Goal: Task Accomplishment & Management: Use online tool/utility

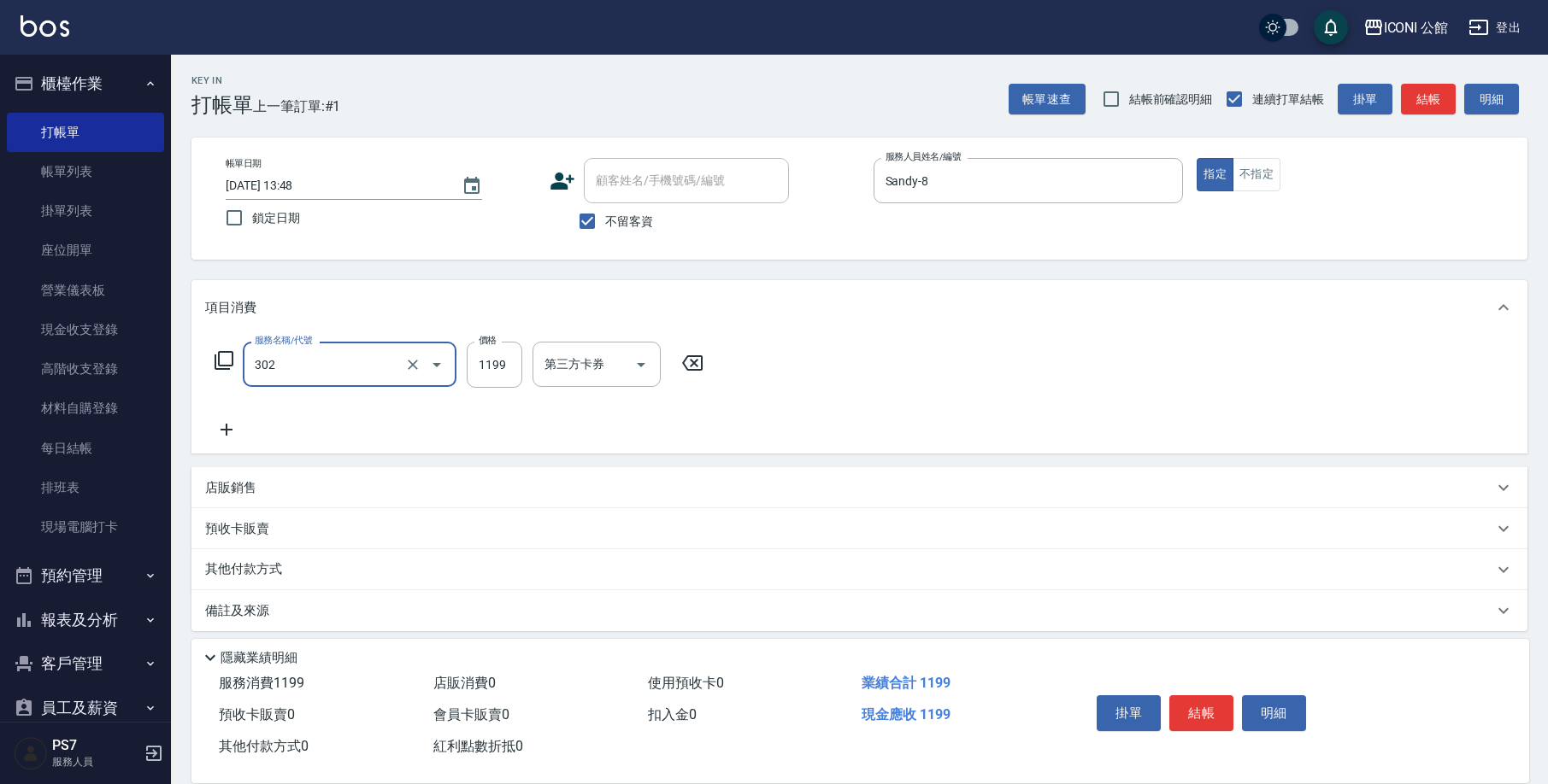
type input "設計燙髮(302)"
type input "1380"
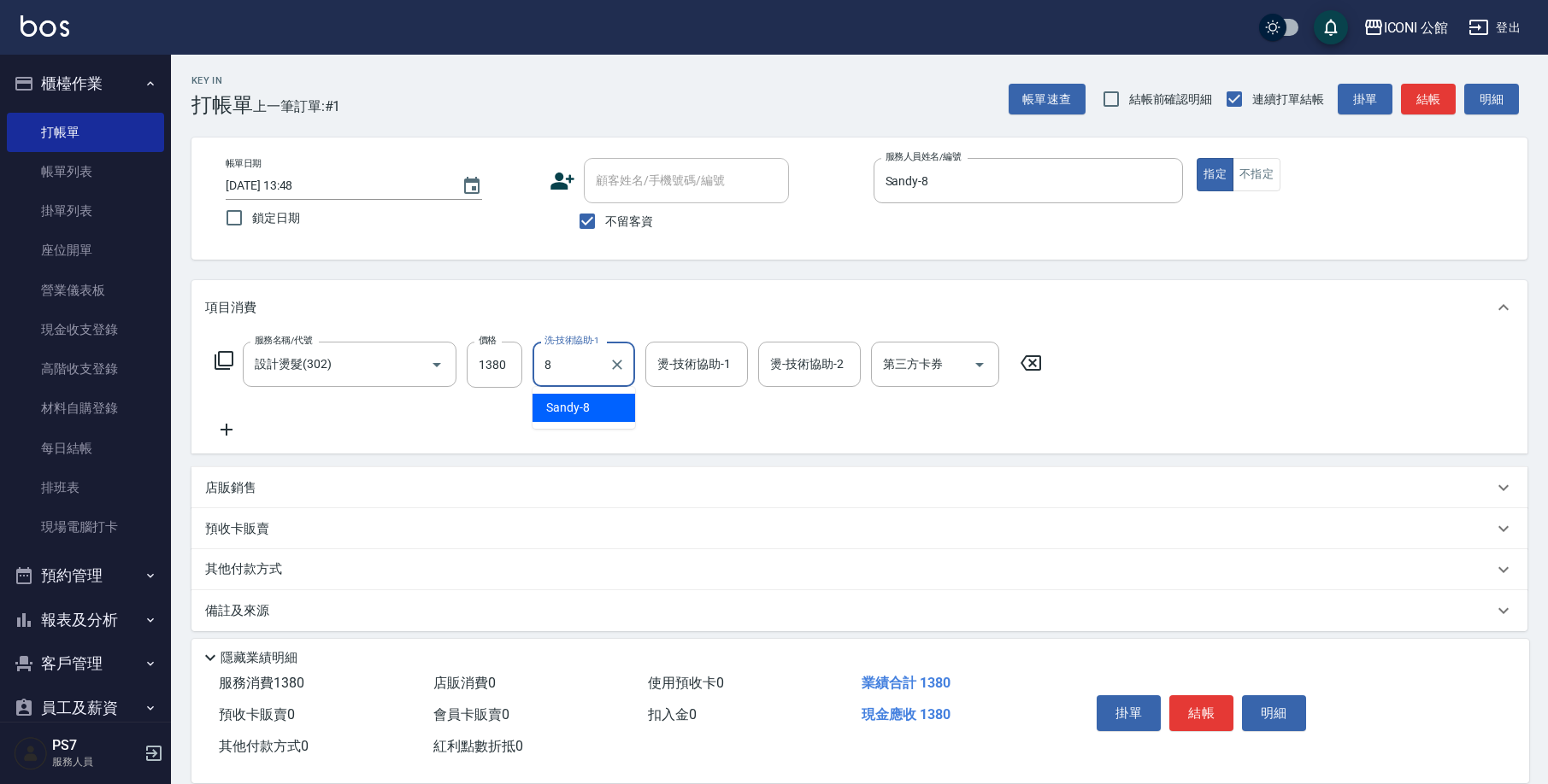
type input "Sandy-8"
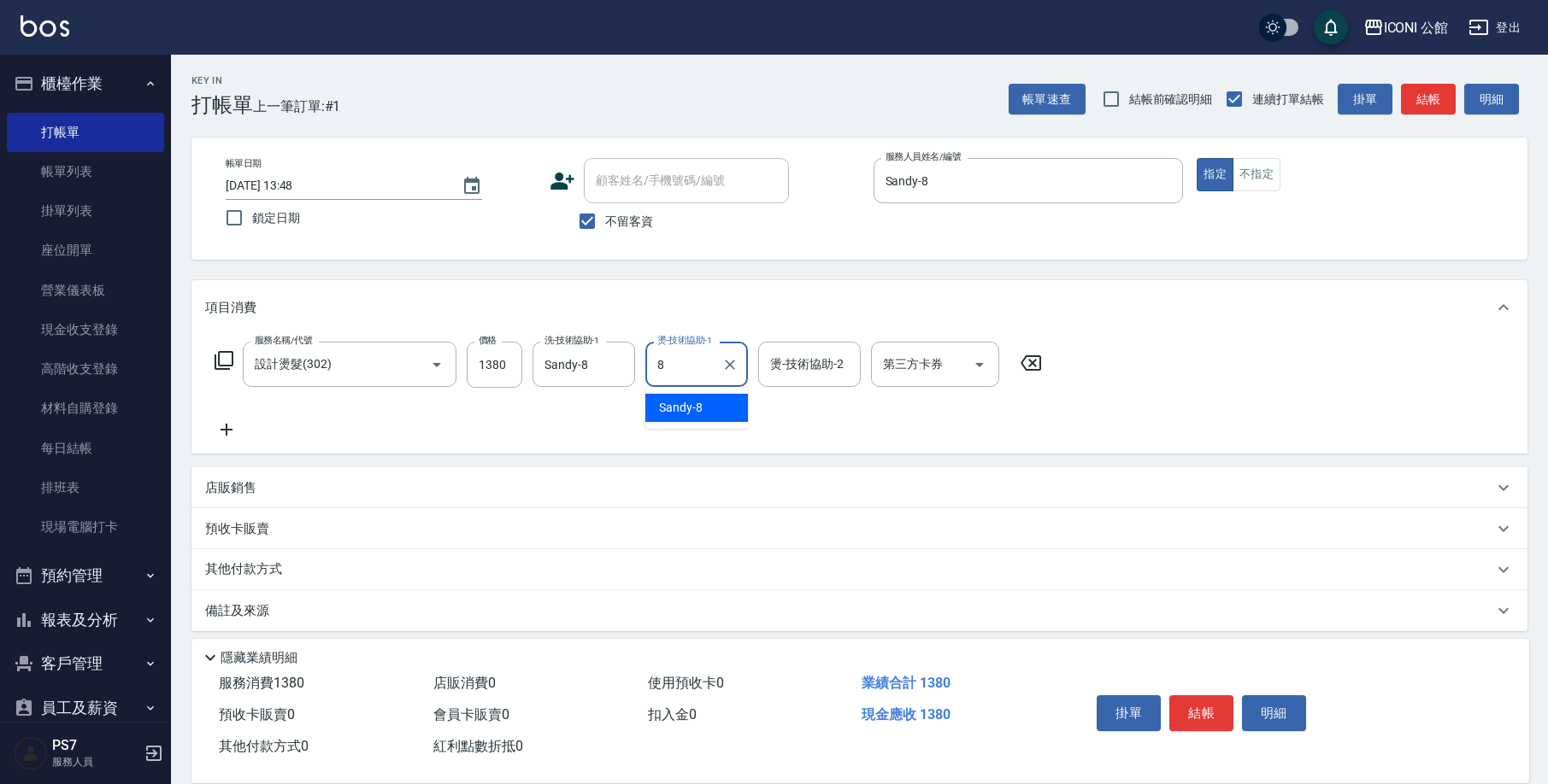
type input "Sandy-8"
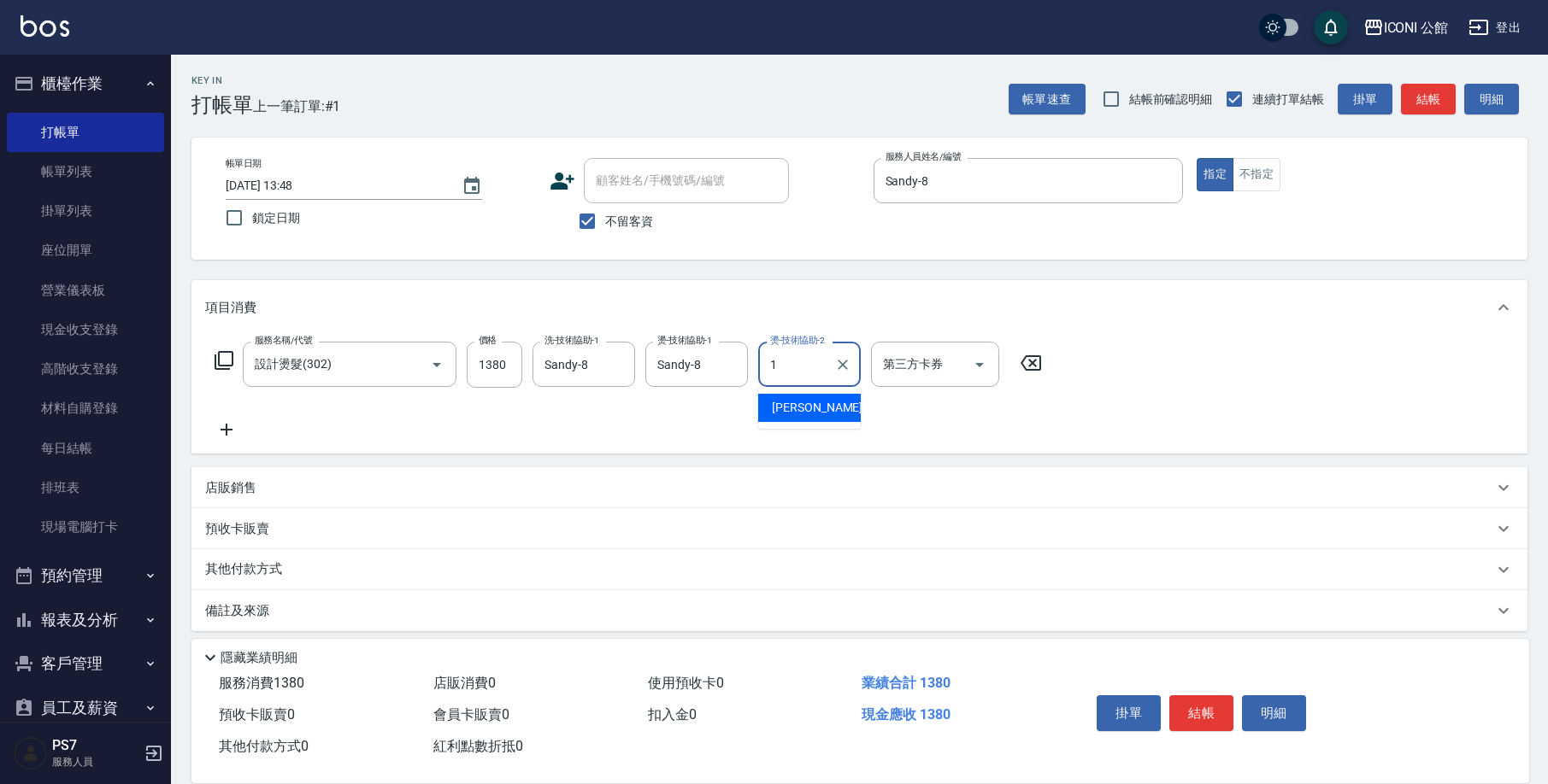
type input "[PERSON_NAME]-1"
click at [226, 355] on icon at bounding box center [223, 360] width 21 height 21
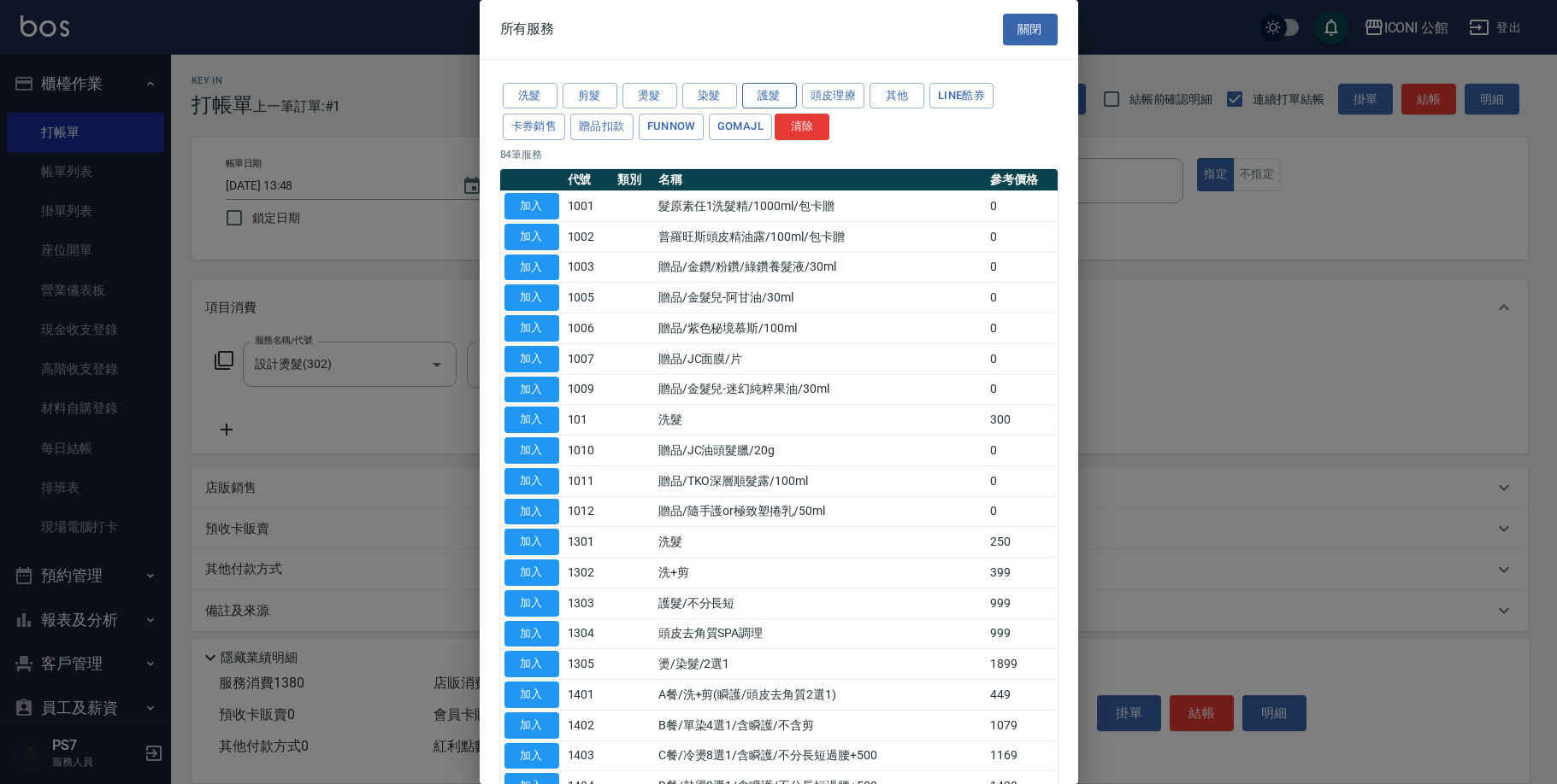
click at [756, 93] on button "護髮" at bounding box center [770, 96] width 55 height 26
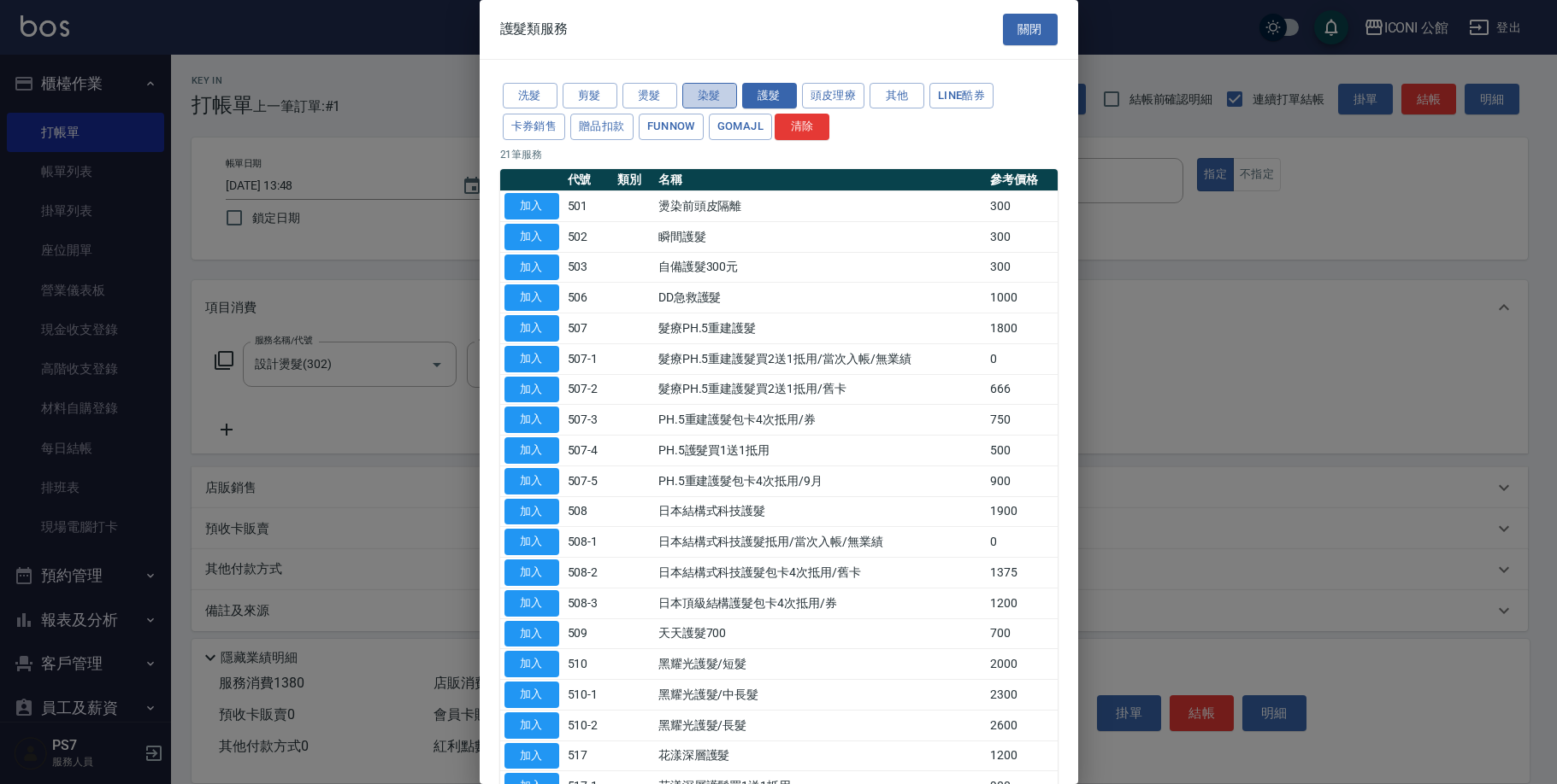
click at [726, 97] on button "染髮" at bounding box center [710, 96] width 55 height 26
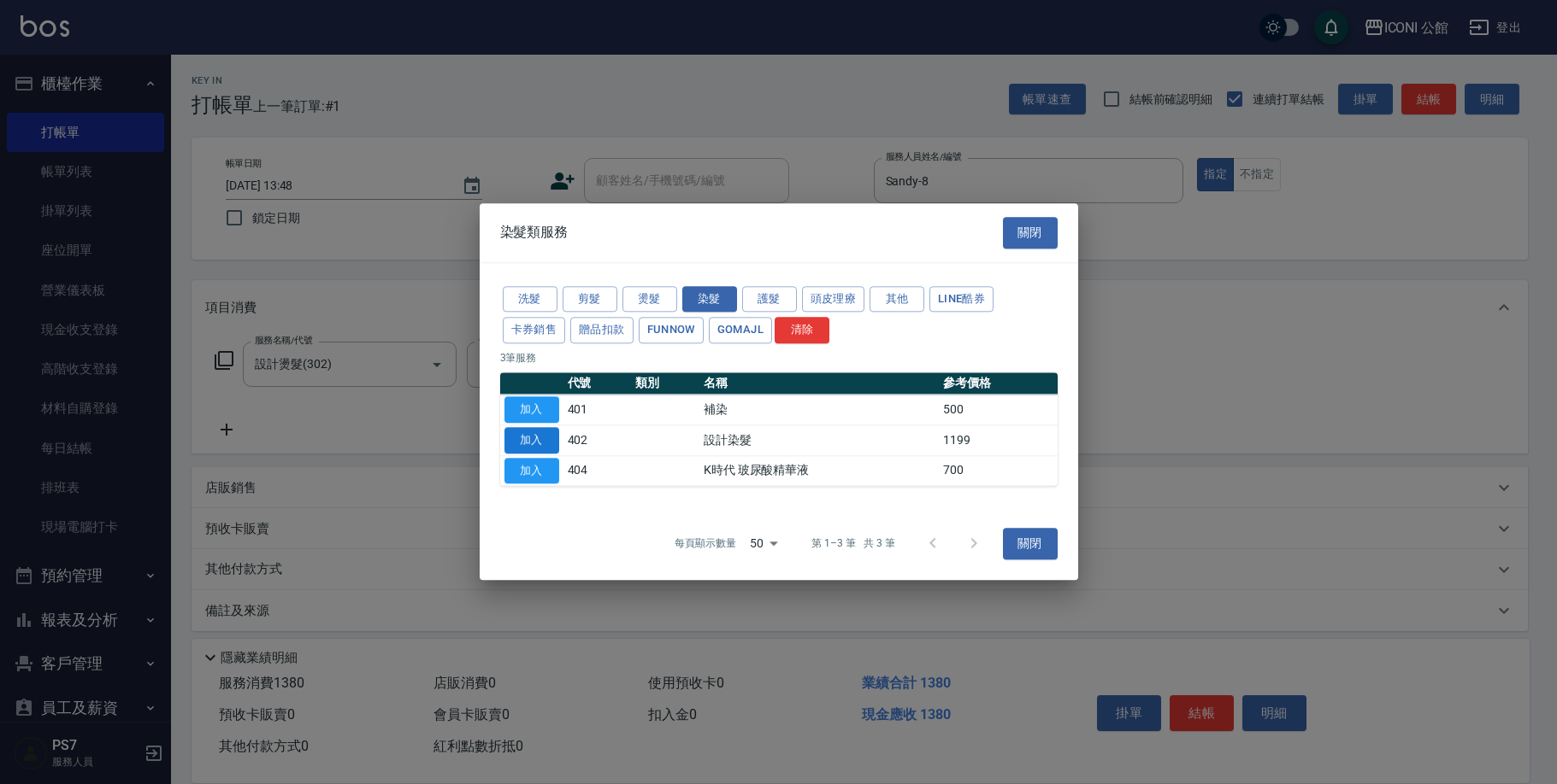
click at [525, 438] on button "加入" at bounding box center [532, 439] width 55 height 26
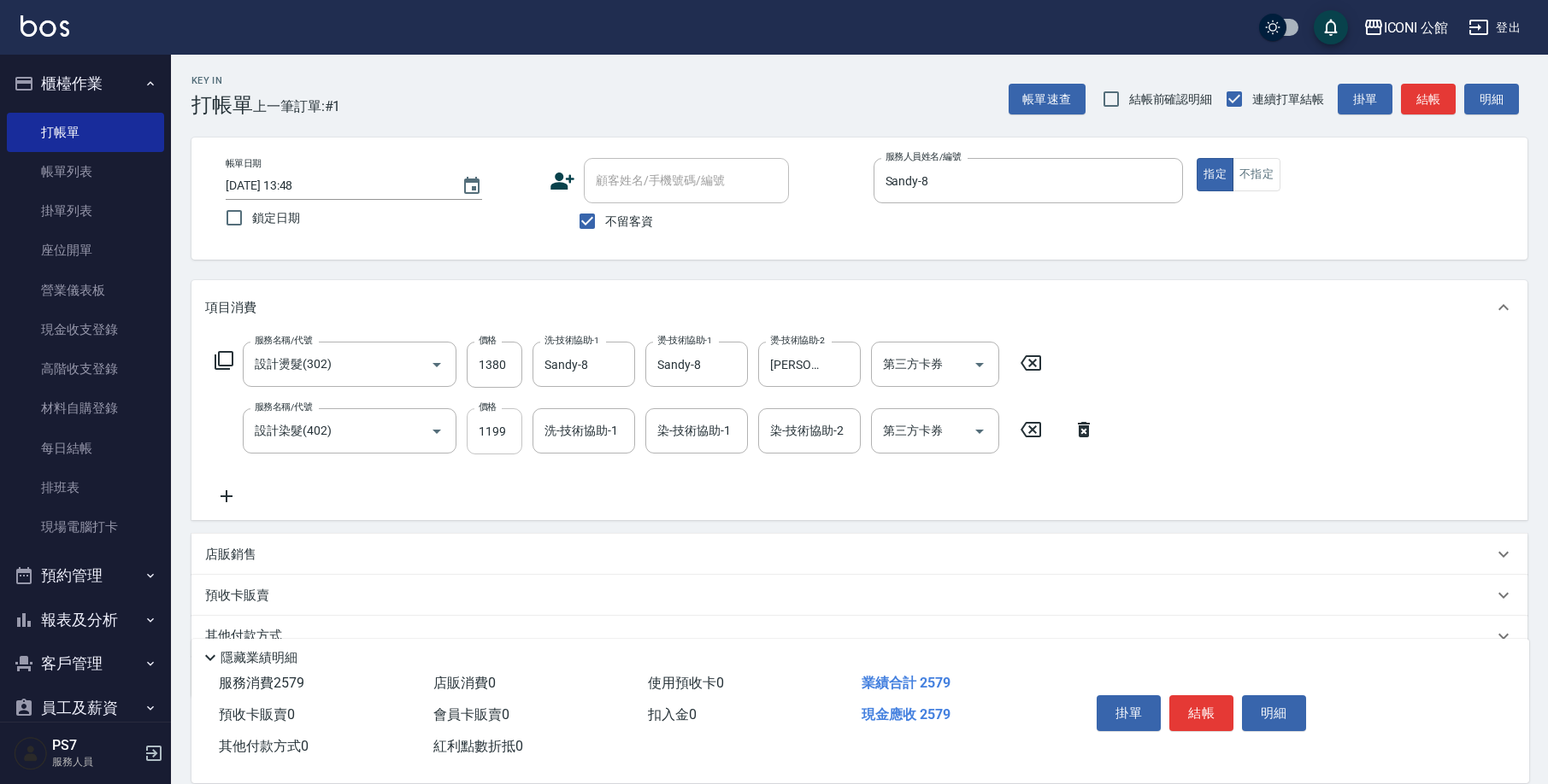
click at [493, 438] on input "1199" at bounding box center [494, 431] width 56 height 46
click at [511, 434] on input "119" at bounding box center [494, 431] width 56 height 46
type input "1280"
type input "Sandy-8"
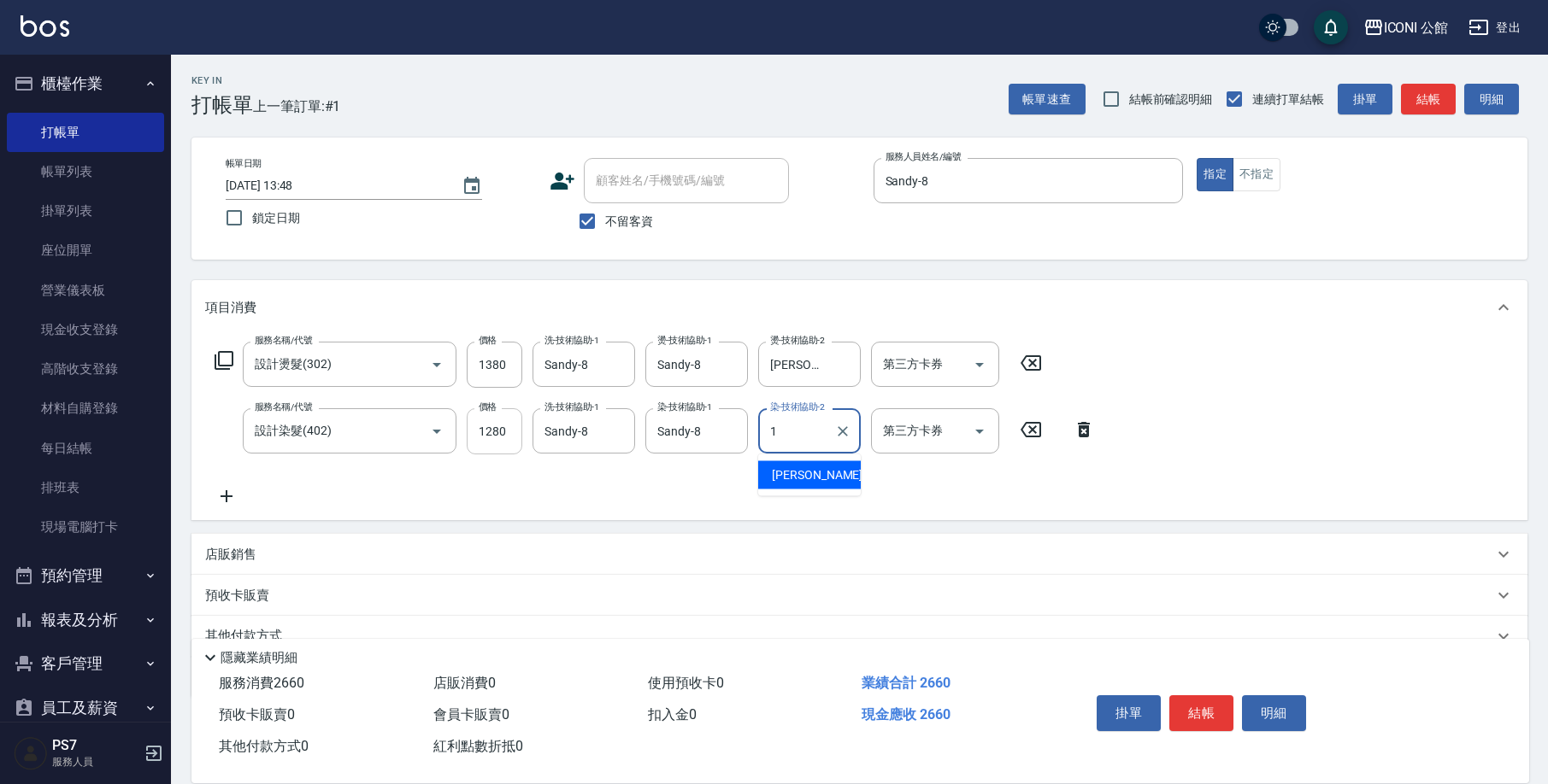
type input "[PERSON_NAME]-1"
click at [225, 362] on icon at bounding box center [223, 360] width 21 height 21
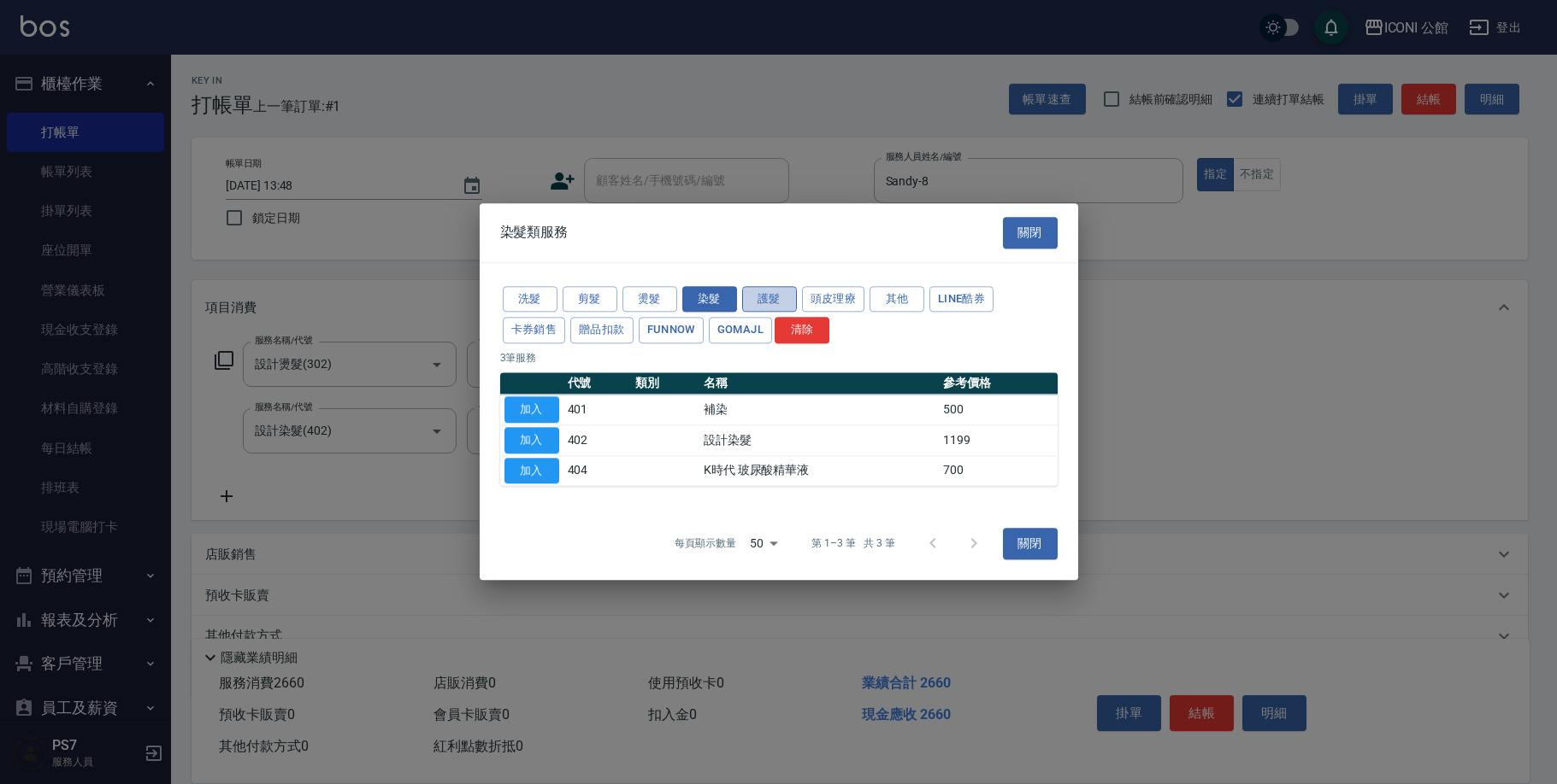
click at [784, 303] on button "護髮" at bounding box center [770, 299] width 55 height 26
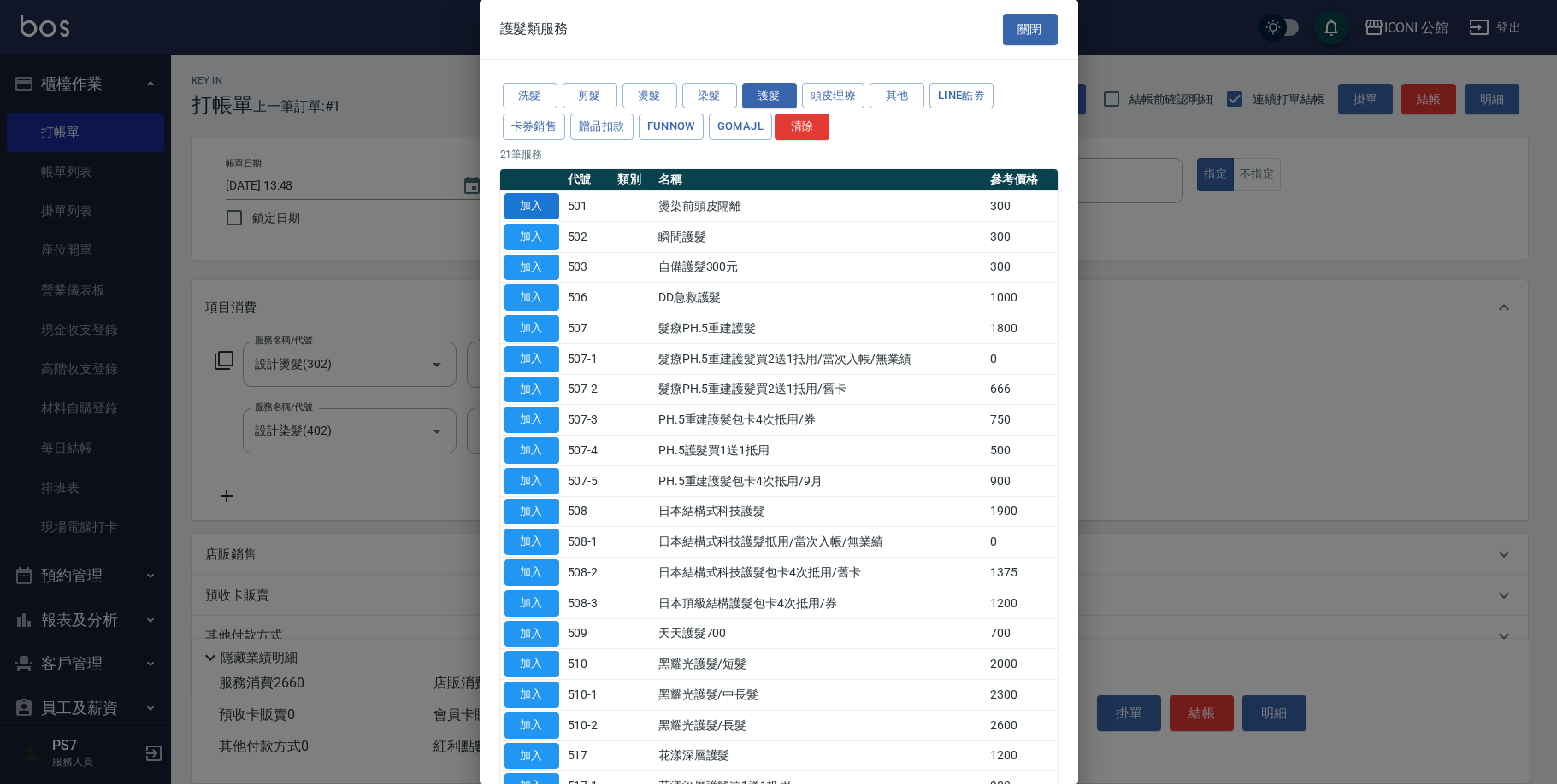
click at [540, 200] on button "加入" at bounding box center [532, 206] width 55 height 26
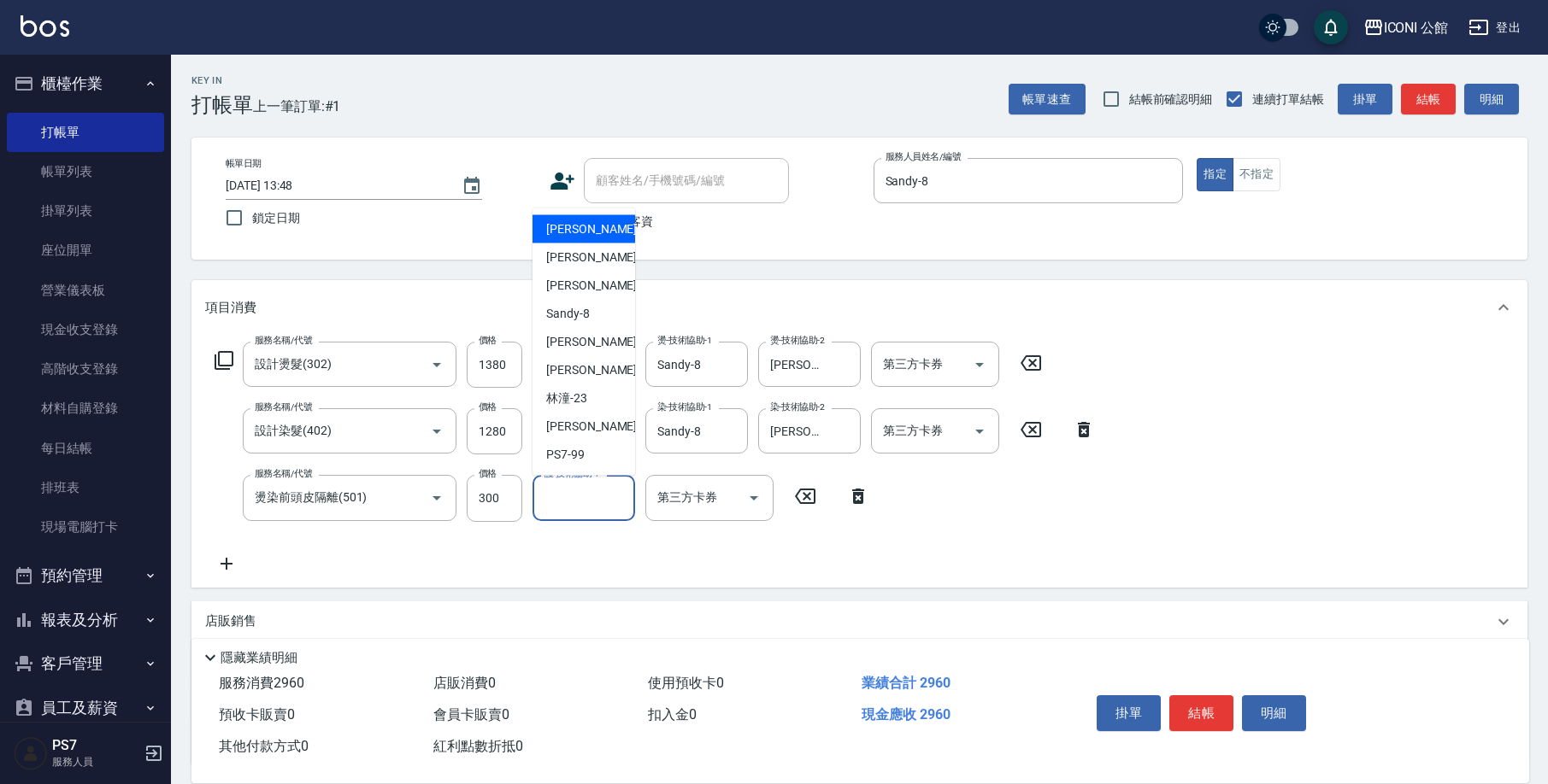
click at [574, 507] on input "護-技術協助-1" at bounding box center [584, 497] width 87 height 30
type input "Sandy-8"
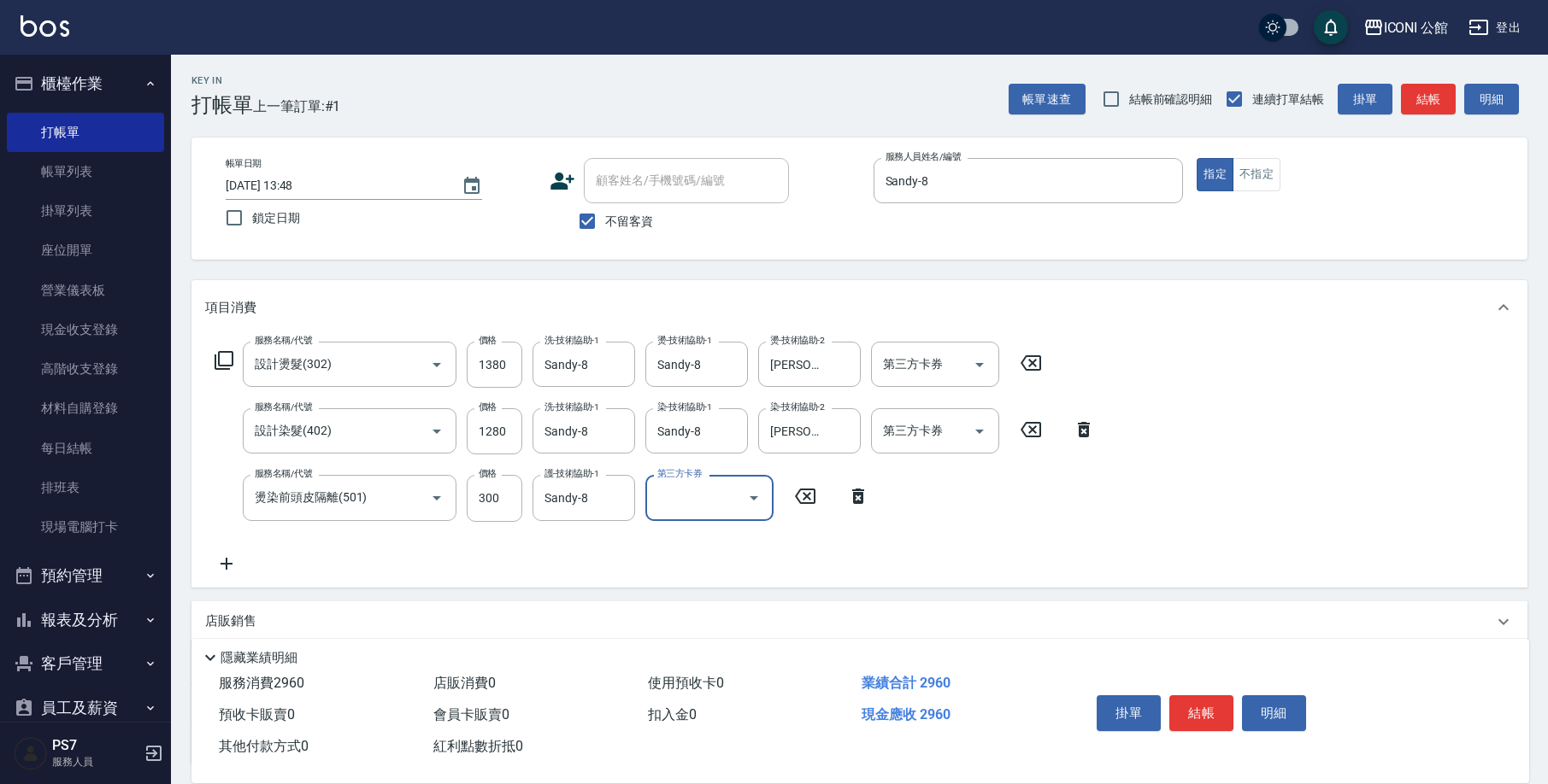
click at [228, 354] on icon at bounding box center [223, 360] width 21 height 21
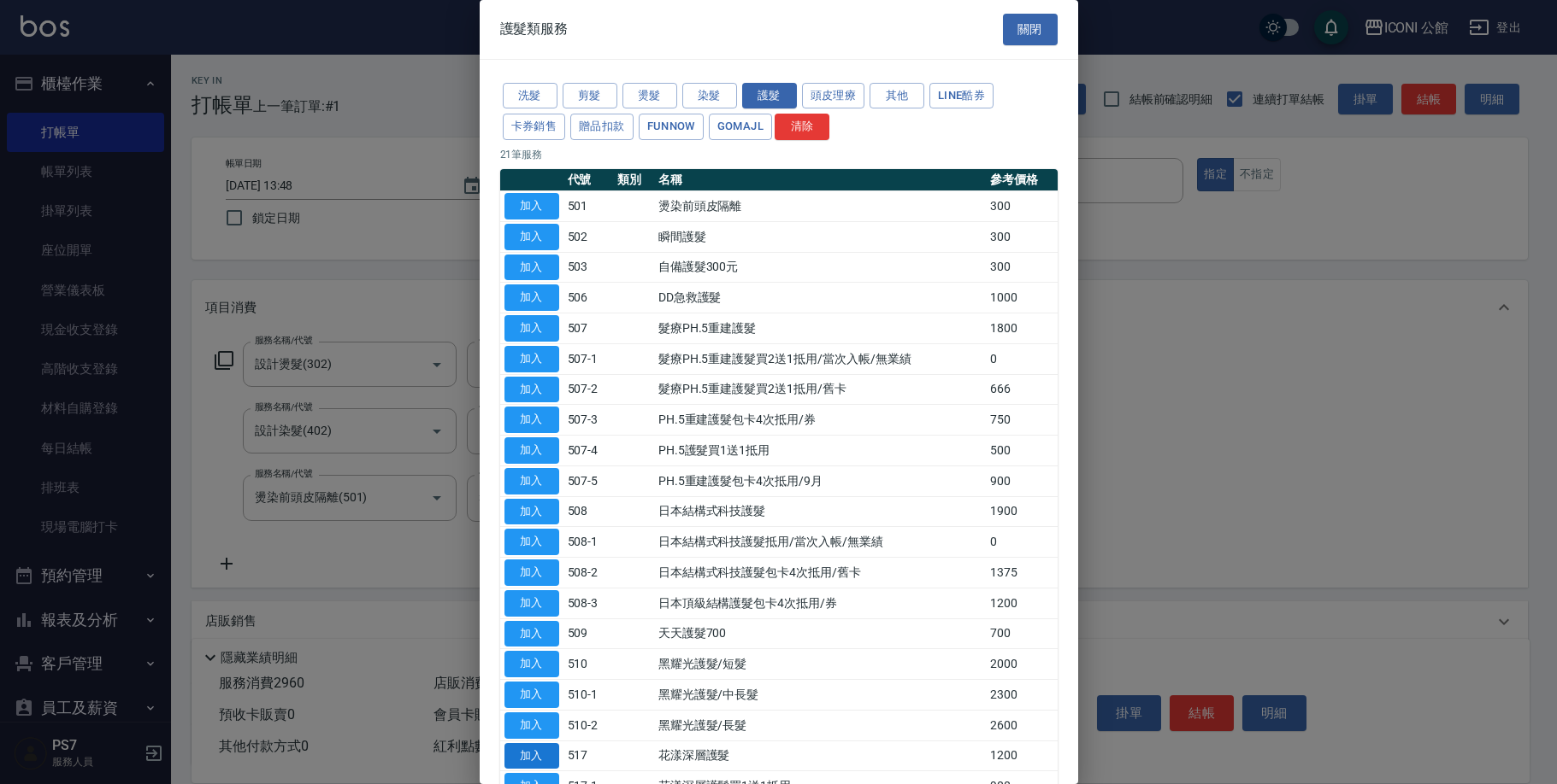
click at [538, 743] on button "加入" at bounding box center [532, 756] width 55 height 26
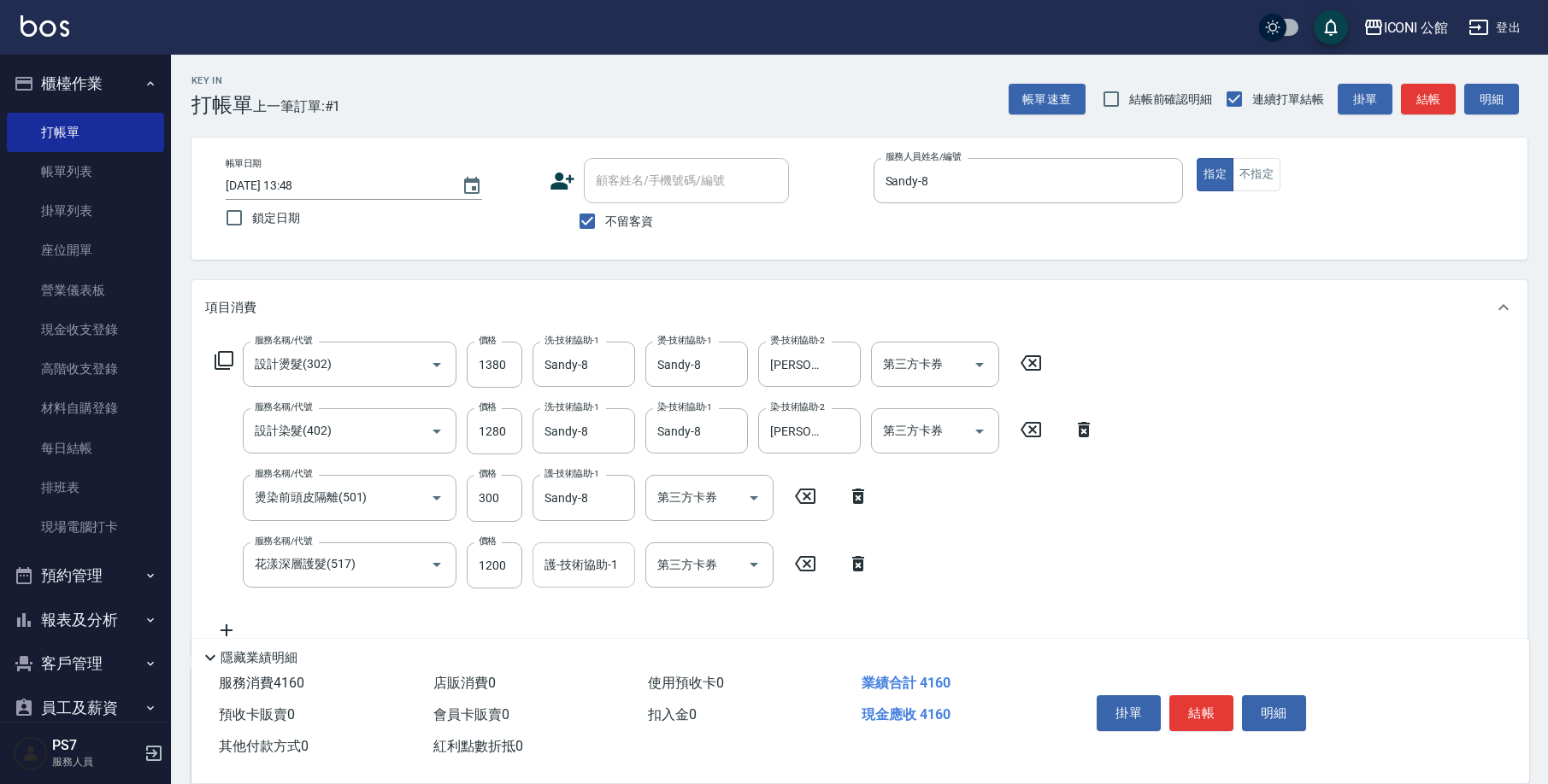
click at [568, 570] on input "護-技術協助-1" at bounding box center [584, 565] width 87 height 30
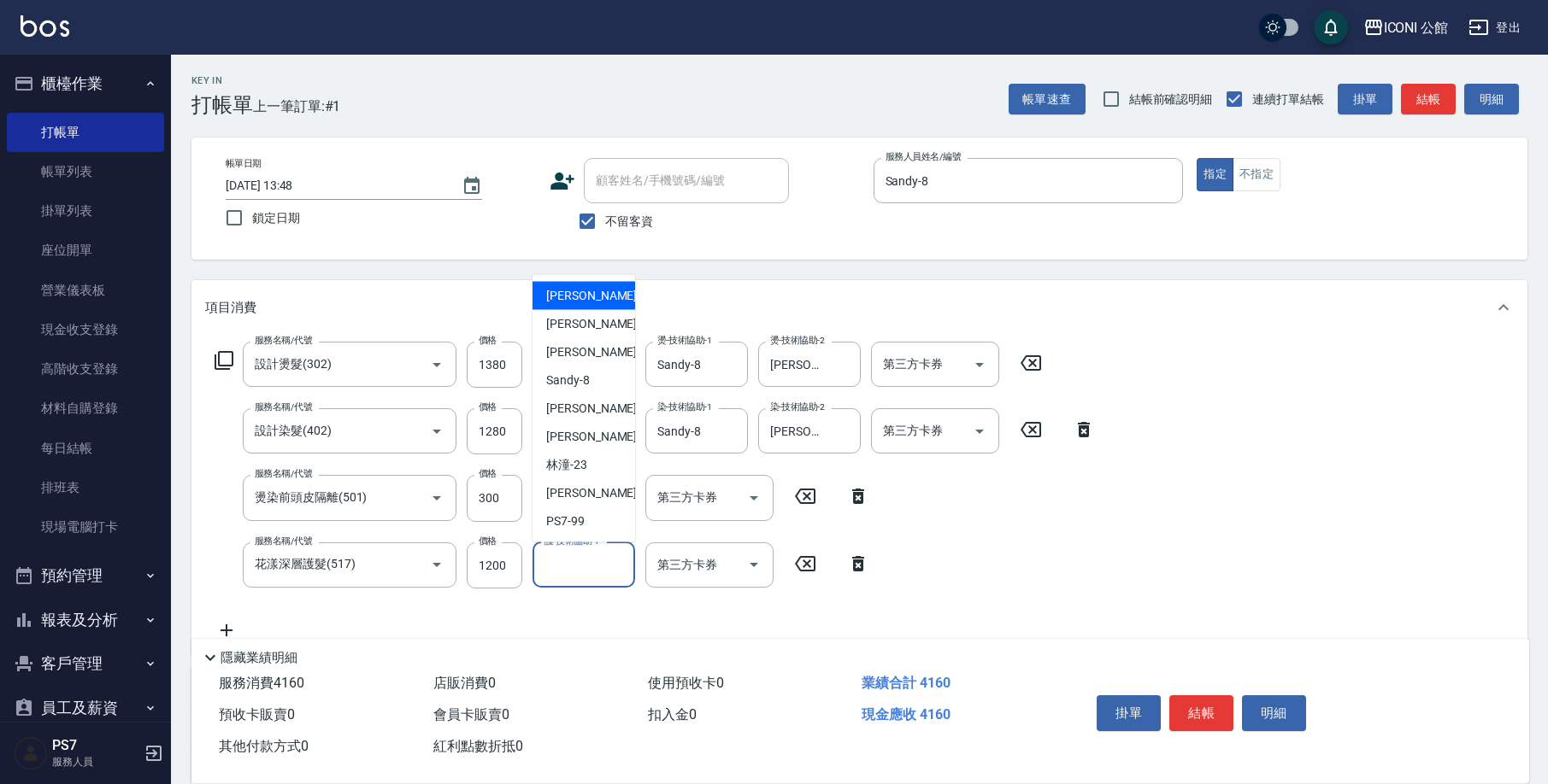
type input "9"
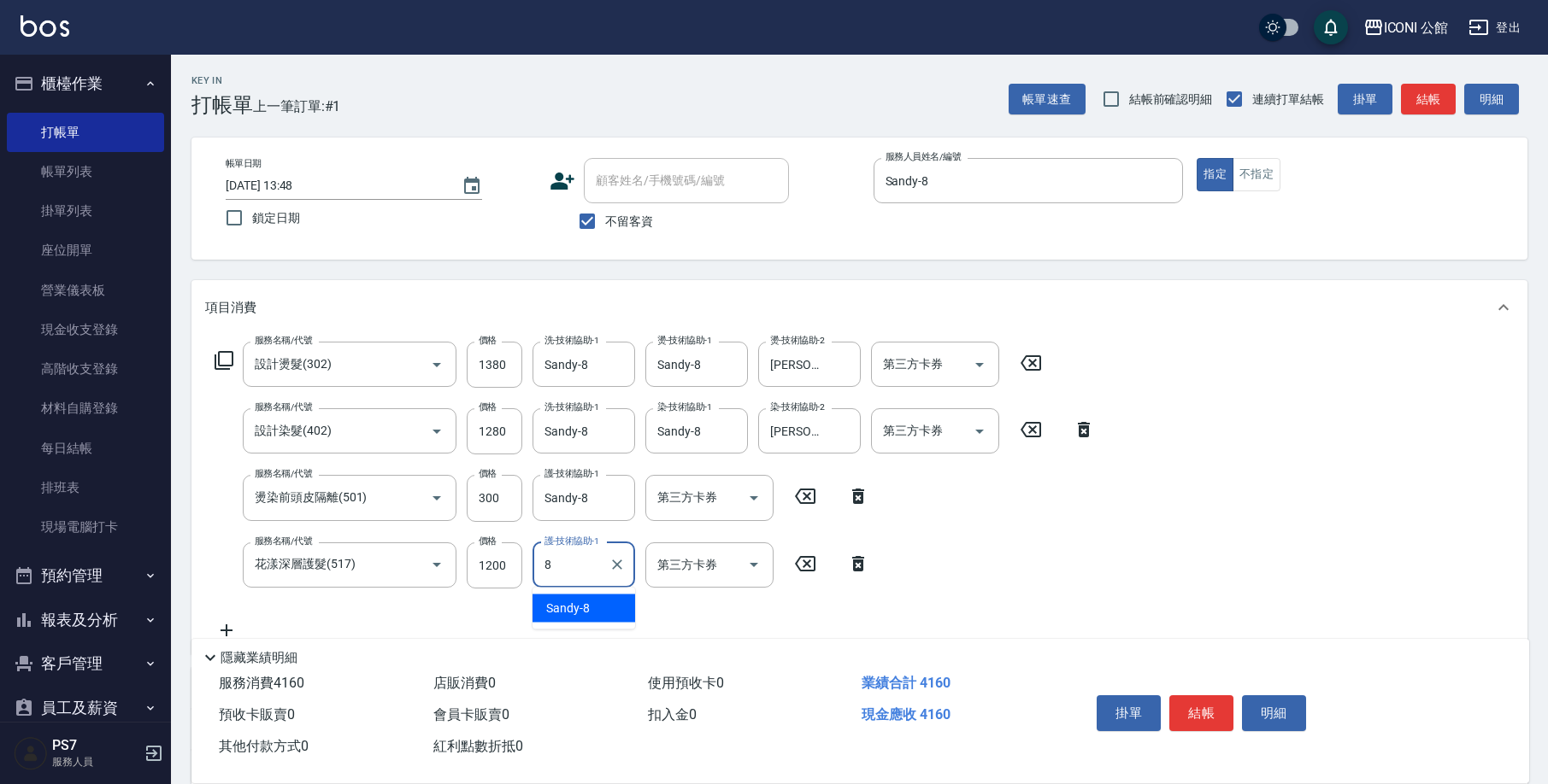
type input "Sandy-8"
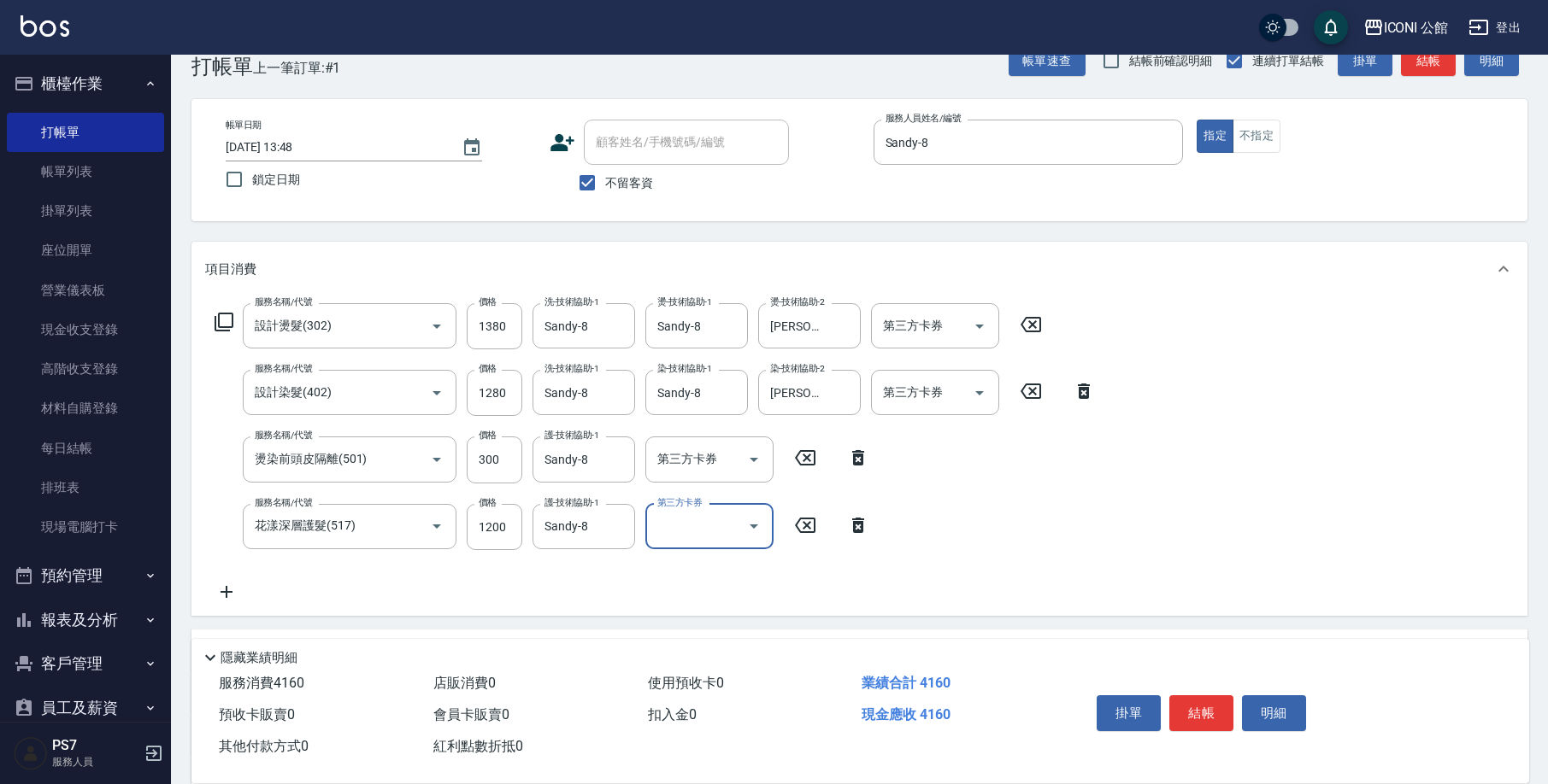
scroll to position [211, 0]
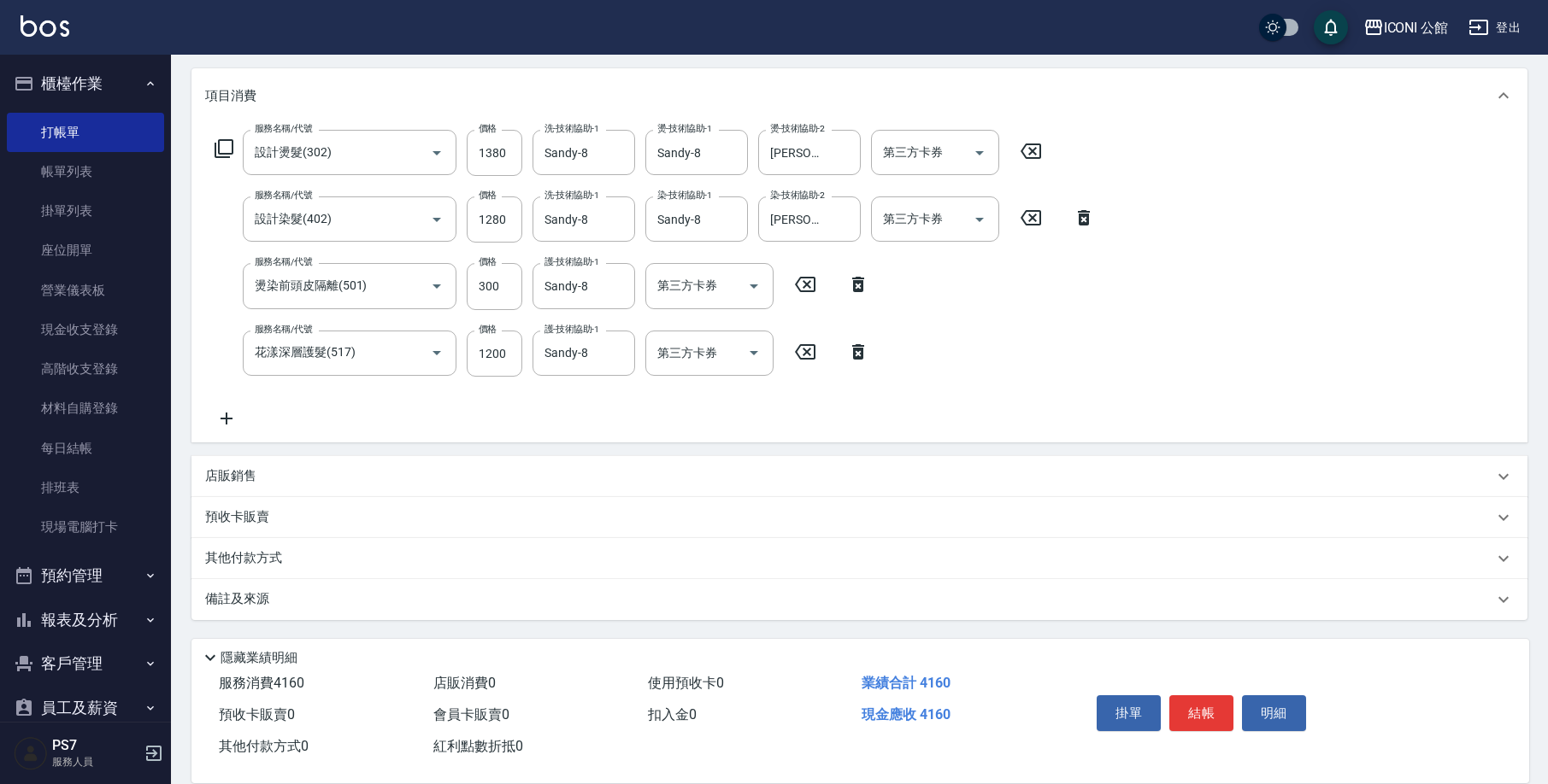
click at [322, 546] on div "其他付款方式" at bounding box center [860, 559] width 1336 height 41
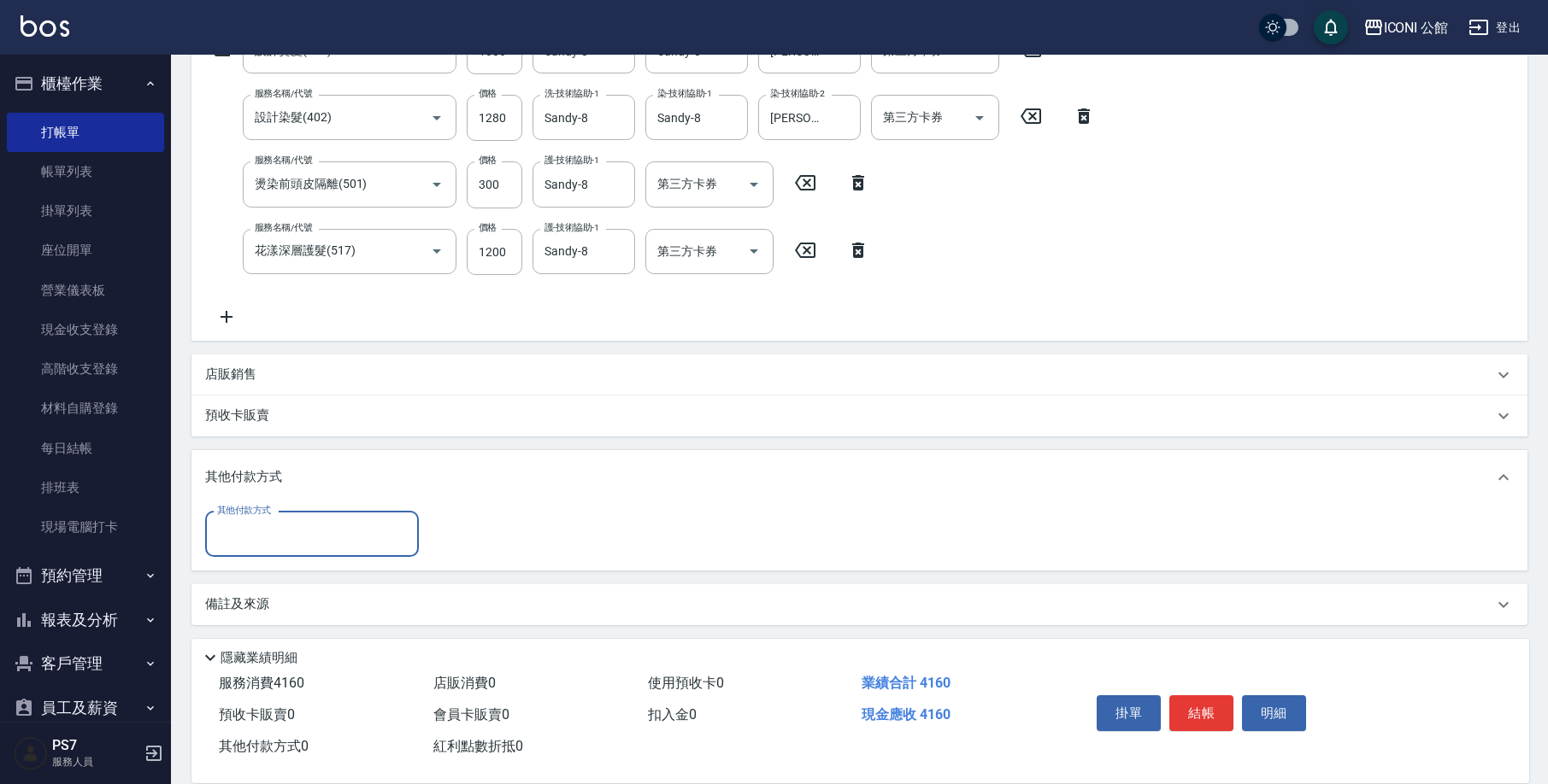
scroll to position [0, 0]
click at [316, 534] on input "其他付款方式" at bounding box center [311, 534] width 199 height 30
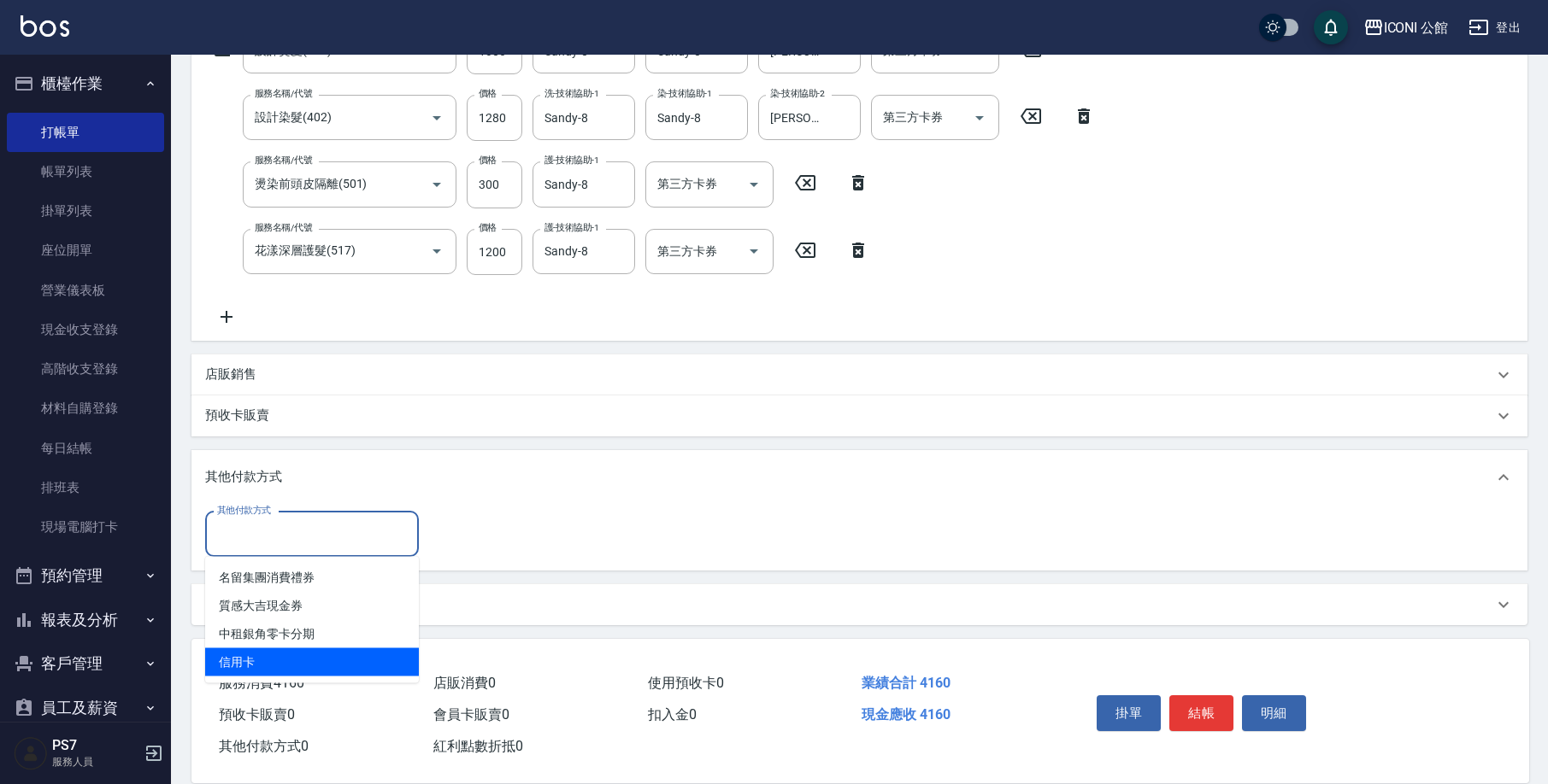
click at [269, 664] on span "信用卡" at bounding box center [311, 663] width 213 height 28
type input "信用卡"
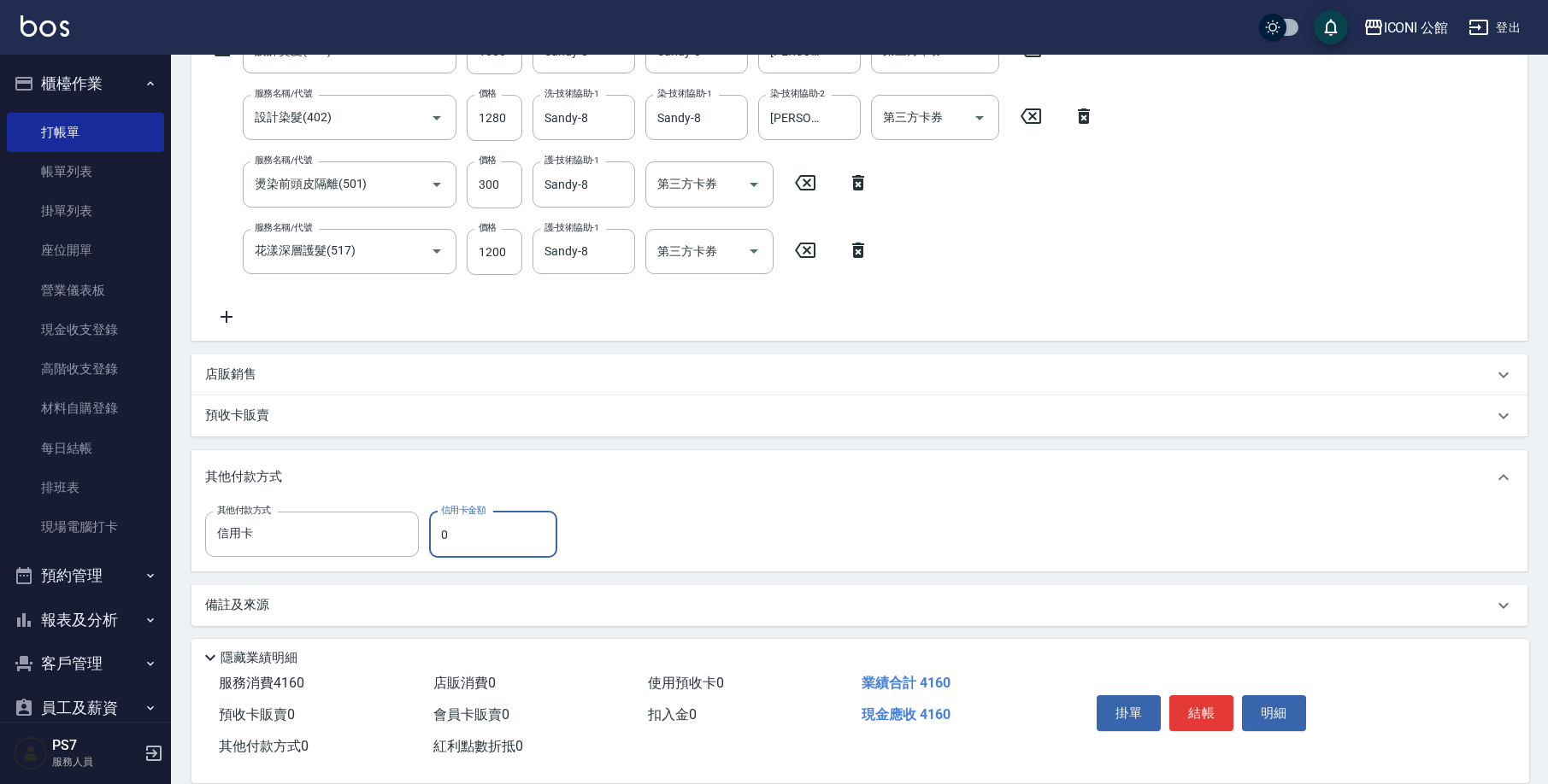
click at [469, 539] on input "0" at bounding box center [493, 534] width 128 height 46
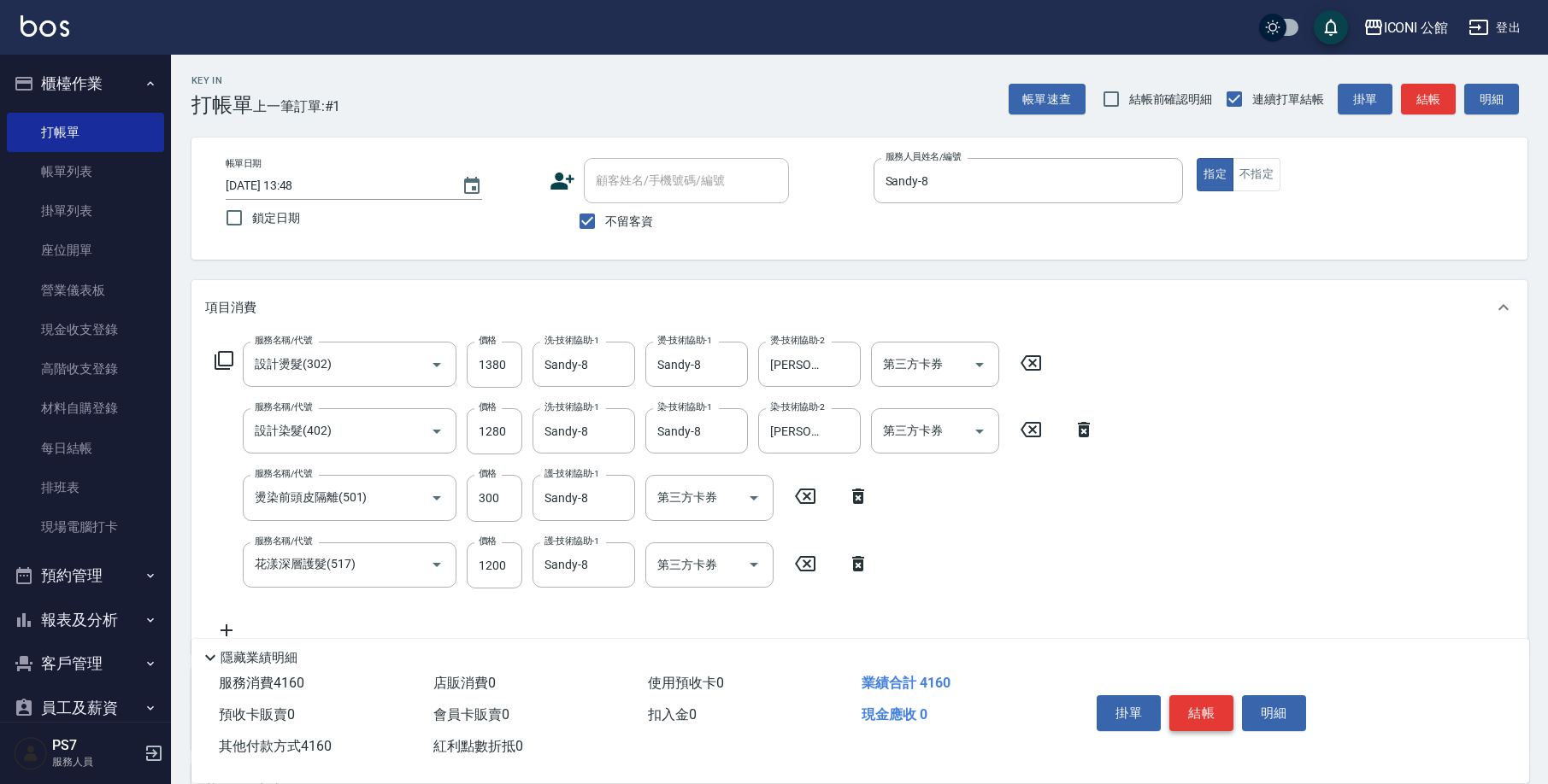
type input "4160"
click at [1221, 711] on button "結帳" at bounding box center [1200, 714] width 64 height 36
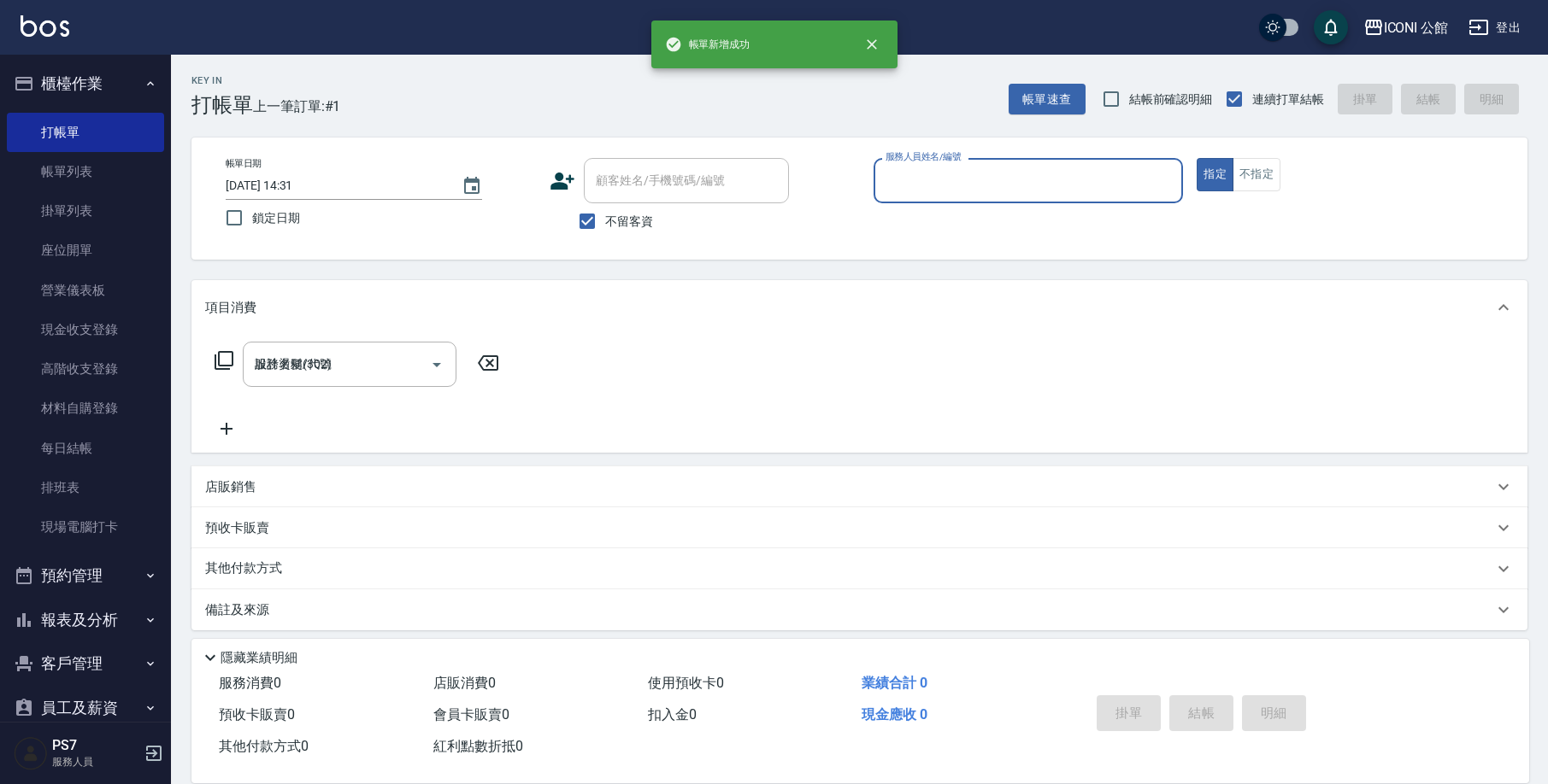
type input "[DATE] 14:31"
